Goal: Task Accomplishment & Management: Manage account settings

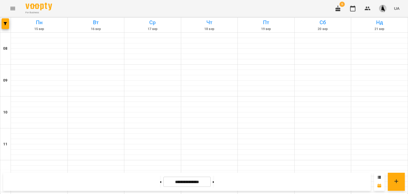
scroll to position [236, 0]
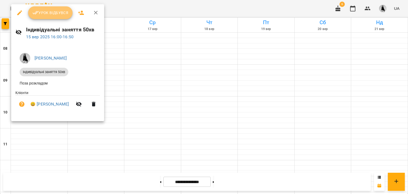
click at [55, 16] on button "Урок відбувся" at bounding box center [50, 12] width 45 height 13
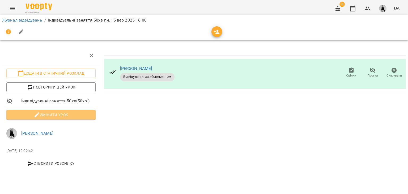
click at [51, 113] on span "Змінити урок" at bounding box center [51, 115] width 81 height 6
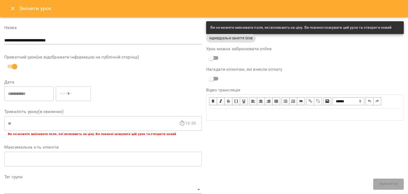
scroll to position [159, 0]
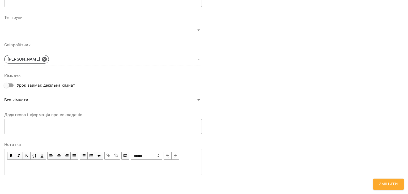
click at [22, 165] on div "Edit text" at bounding box center [103, 168] width 197 height 11
click at [380, 184] on span "Змінити" at bounding box center [388, 184] width 19 height 7
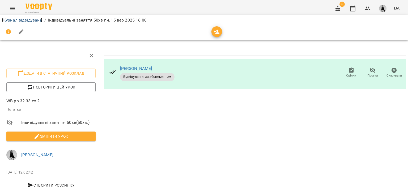
click at [38, 22] on link "Журнал відвідувань" at bounding box center [22, 20] width 40 height 5
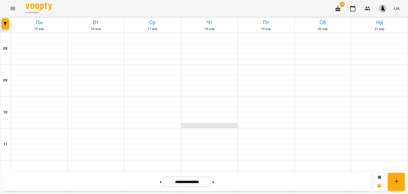
scroll to position [265, 0]
drag, startPoint x: 360, startPoint y: 10, endPoint x: 353, endPoint y: 10, distance: 6.9
click at [353, 10] on div "6 UA" at bounding box center [366, 9] width 70 height 14
click at [353, 10] on icon "button" at bounding box center [352, 8] width 6 height 6
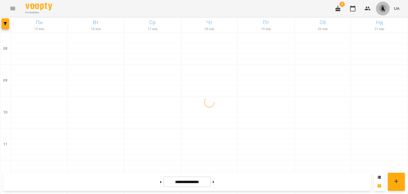
click at [385, 11] on img "button" at bounding box center [382, 8] width 7 height 7
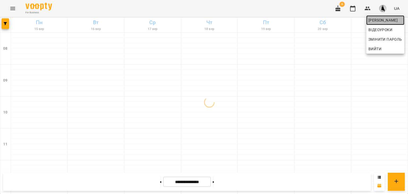
click at [379, 24] on link "[PERSON_NAME]" at bounding box center [385, 20] width 38 height 10
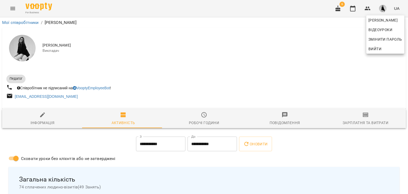
click at [362, 125] on div at bounding box center [204, 97] width 408 height 194
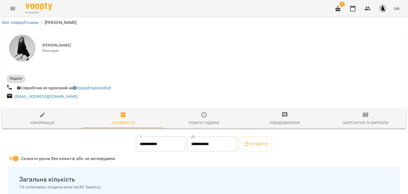
click at [362, 125] on div "[PERSON_NAME] Відеоуроки Змінити пароль Вийти" at bounding box center [204, 97] width 408 height 194
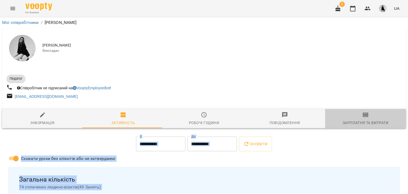
click at [362, 125] on div "Зарплатня та Витрати" at bounding box center [366, 122] width 46 height 6
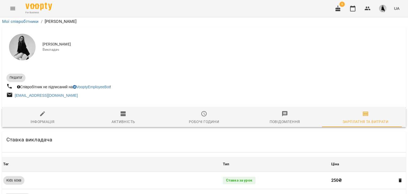
scroll to position [480, 0]
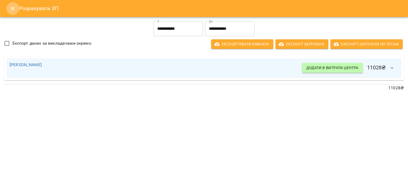
click at [11, 10] on icon "Close" at bounding box center [13, 8] width 6 height 6
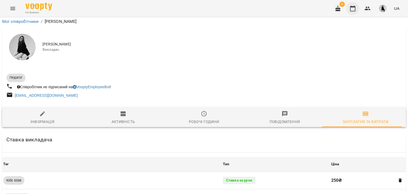
click at [355, 8] on icon "button" at bounding box center [352, 8] width 6 height 6
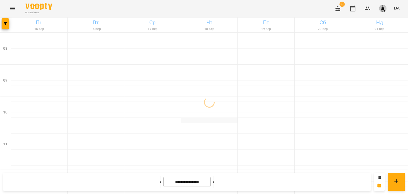
scroll to position [309, 0]
